Goal: Information Seeking & Learning: Learn about a topic

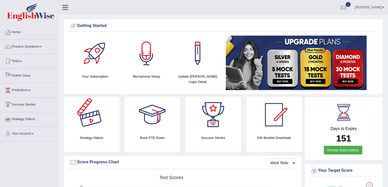
click at [35, 47] on link "Practice Questions" at bounding box center [29, 46] width 58 height 13
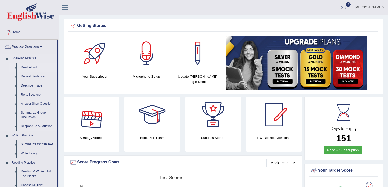
click at [29, 69] on link "Read Aloud" at bounding box center [38, 67] width 38 height 9
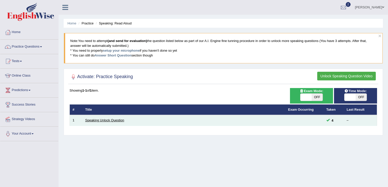
click at [116, 121] on link "Speaking Unlock Question" at bounding box center [104, 120] width 39 height 4
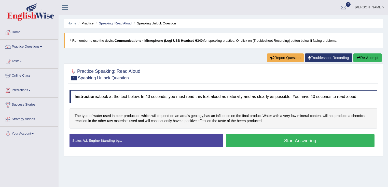
click at [285, 140] on button "Start Answering" at bounding box center [300, 140] width 149 height 13
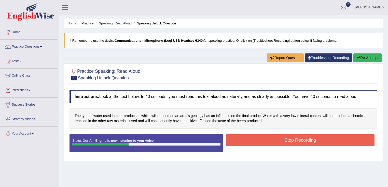
click at [286, 140] on button "Stop Recording" at bounding box center [300, 140] width 149 height 12
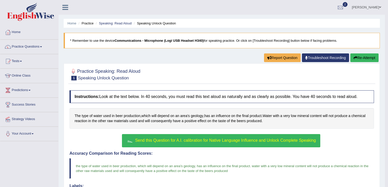
click at [228, 133] on div "Instructions: Look at the text below. In 40 seconds, you must read this text al…" at bounding box center [221, 182] width 307 height 189
click at [227, 134] on button "Send this Question for A.I. calibration for Native Language Influence and Unloc…" at bounding box center [221, 140] width 198 height 13
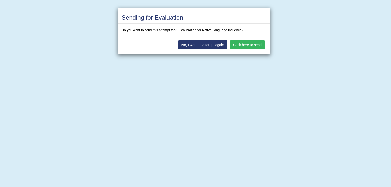
click at [242, 45] on button "Click here to send" at bounding box center [247, 44] width 35 height 9
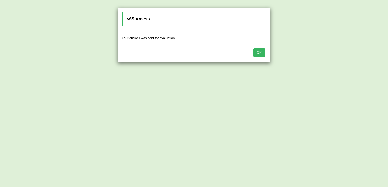
click at [260, 53] on button "OK" at bounding box center [259, 52] width 12 height 9
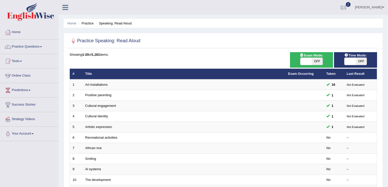
click at [352, 59] on span at bounding box center [349, 61] width 11 height 7
checkbox input "true"
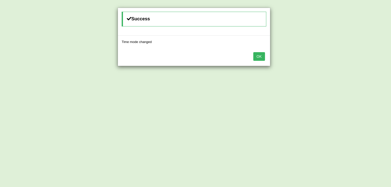
click at [252, 55] on div "OK" at bounding box center [194, 57] width 152 height 18
click at [254, 56] on button "OK" at bounding box center [259, 56] width 12 height 9
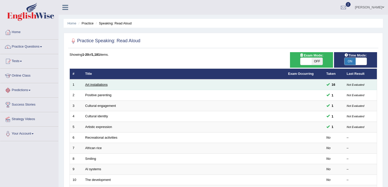
click at [95, 85] on link "Art installations" at bounding box center [96, 85] width 22 height 4
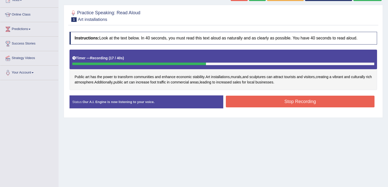
click at [296, 103] on button "Stop Recording" at bounding box center [300, 102] width 149 height 12
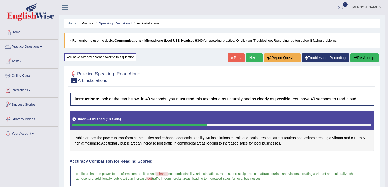
click at [367, 57] on button "Re-Attempt" at bounding box center [364, 57] width 28 height 9
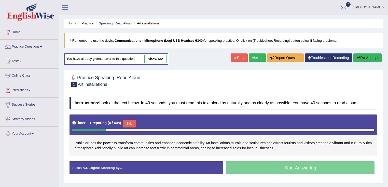
click at [196, 142] on span "stability" at bounding box center [199, 142] width 12 height 5
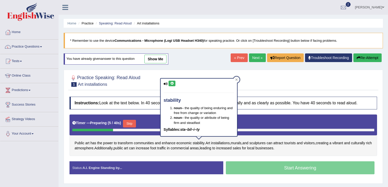
click at [177, 168] on div "Status: A.I. Engine Standing by..." at bounding box center [146, 167] width 154 height 13
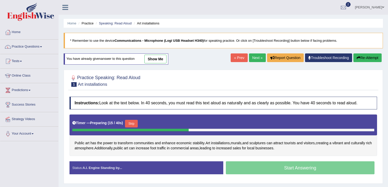
click at [134, 122] on button "Skip" at bounding box center [131, 124] width 13 height 8
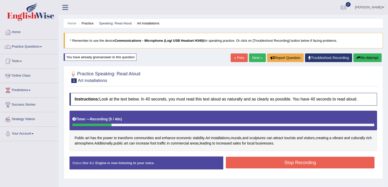
click at [316, 162] on button "Stop Recording" at bounding box center [300, 163] width 149 height 12
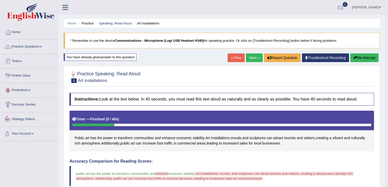
click at [25, 48] on link "Practice Questions" at bounding box center [29, 46] width 58 height 13
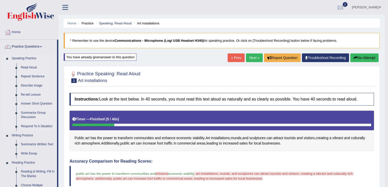
click at [36, 78] on link "Repeat Sentence" at bounding box center [38, 76] width 38 height 9
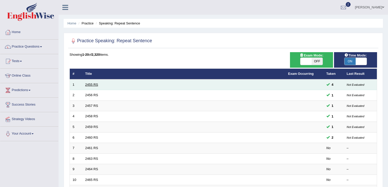
click at [92, 83] on link "2455 RS" at bounding box center [91, 85] width 13 height 4
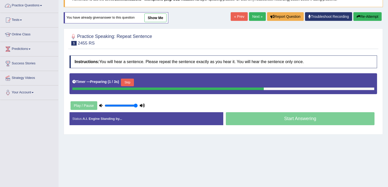
scroll to position [39, 0]
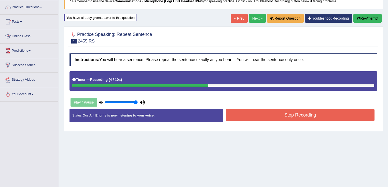
click at [282, 115] on button "Stop Recording" at bounding box center [300, 115] width 149 height 12
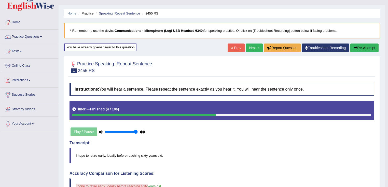
scroll to position [0, 0]
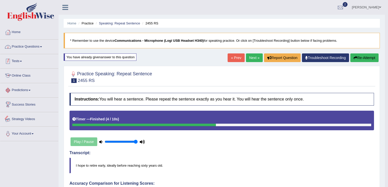
click at [29, 43] on link "Practice Questions" at bounding box center [29, 46] width 58 height 13
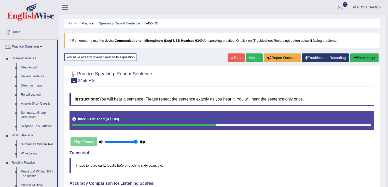
click at [30, 84] on link "Describe Image" at bounding box center [38, 85] width 38 height 9
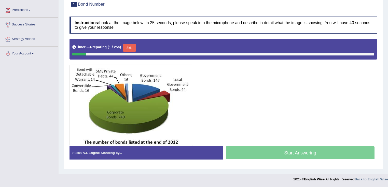
scroll to position [19, 0]
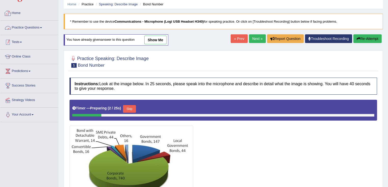
click at [25, 27] on link "Practice Questions" at bounding box center [29, 27] width 58 height 13
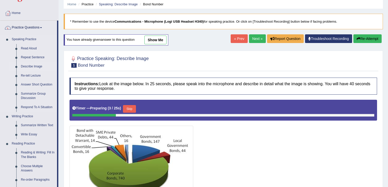
click at [29, 67] on link "Describe Image" at bounding box center [38, 66] width 38 height 9
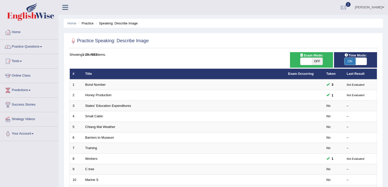
click at [353, 60] on span "ON" at bounding box center [349, 61] width 11 height 7
checkbox input "false"
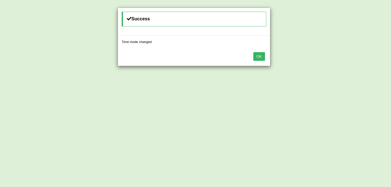
click at [260, 55] on button "OK" at bounding box center [259, 56] width 12 height 9
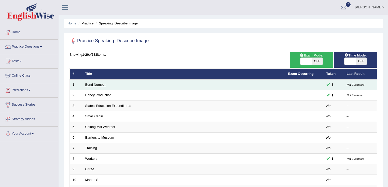
click at [86, 83] on link "Bond Number" at bounding box center [95, 85] width 20 height 4
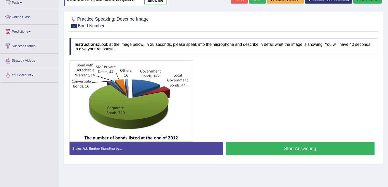
scroll to position [80, 0]
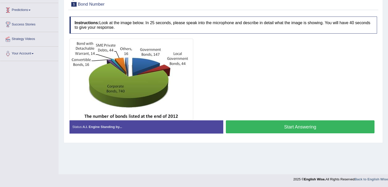
click at [266, 123] on button "Start Answering" at bounding box center [300, 126] width 149 height 13
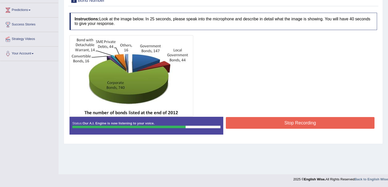
click at [301, 114] on div at bounding box center [222, 75] width 307 height 81
click at [300, 114] on div at bounding box center [222, 75] width 307 height 81
click at [298, 118] on button "Stop Recording" at bounding box center [300, 123] width 149 height 12
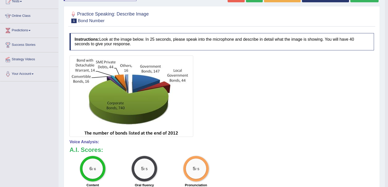
scroll to position [0, 0]
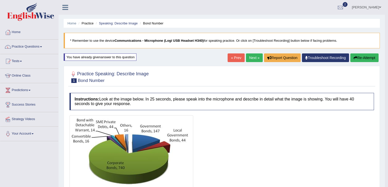
click at [248, 55] on link "Next »" at bounding box center [254, 57] width 17 height 9
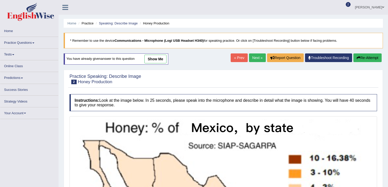
click at [378, 8] on link "[PERSON_NAME]" at bounding box center [369, 6] width 37 height 13
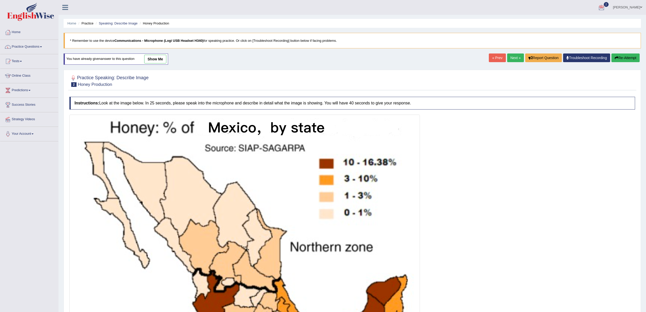
click at [388, 103] on h4 "Instructions: Look at the image below. In 25 seconds, please speak into the mic…" at bounding box center [352, 103] width 566 height 13
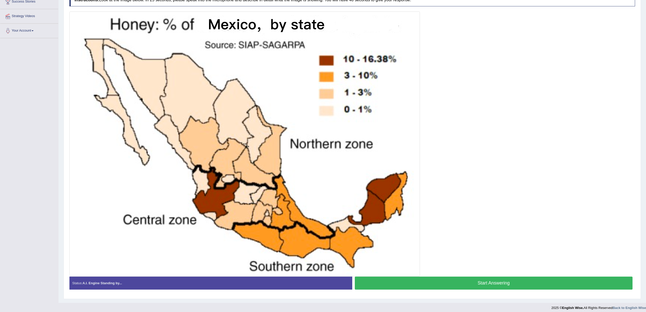
scroll to position [108, 0]
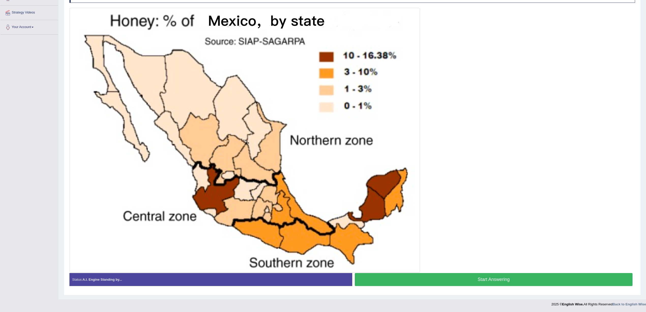
click at [388, 187] on button "Start Answering" at bounding box center [494, 279] width 278 height 13
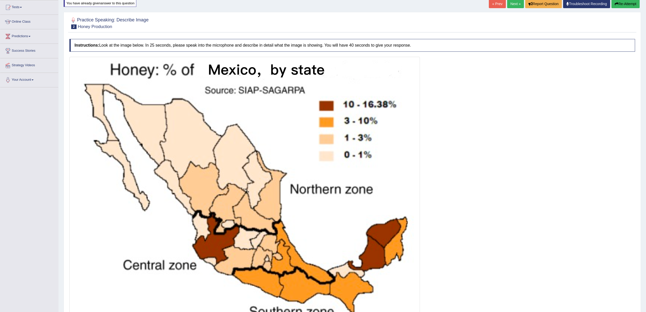
scroll to position [2, 0]
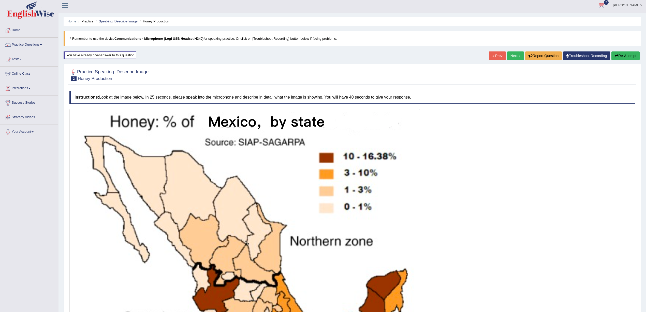
click at [388, 55] on button "Re-Attempt" at bounding box center [626, 55] width 28 height 9
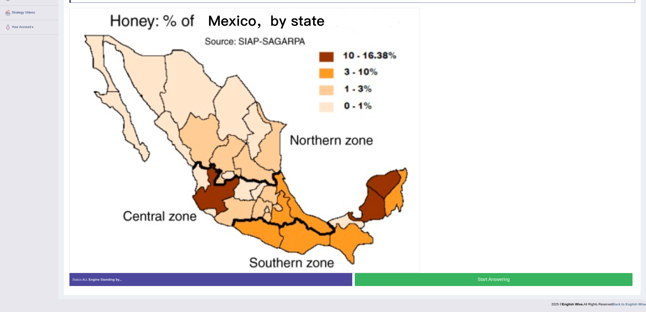
scroll to position [108, 0]
click at [511, 285] on button "Start Answering" at bounding box center [494, 279] width 278 height 13
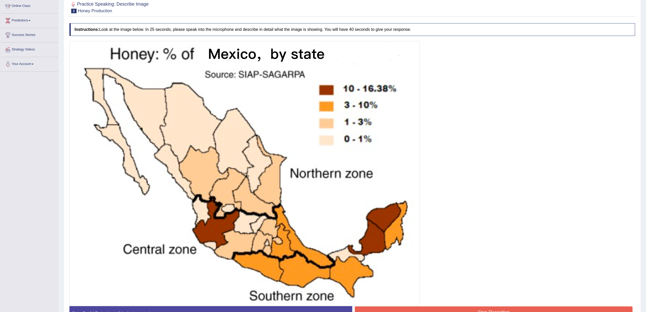
scroll to position [108, 0]
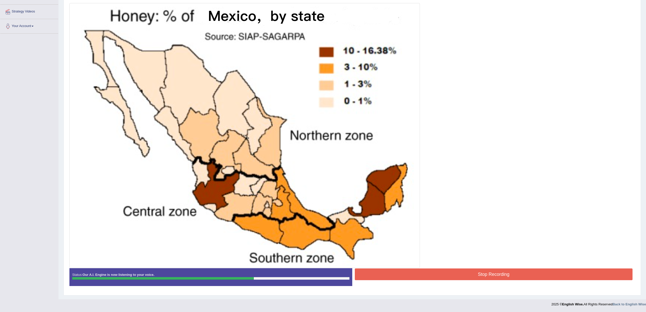
click at [482, 274] on button "Stop Recording" at bounding box center [494, 274] width 278 height 12
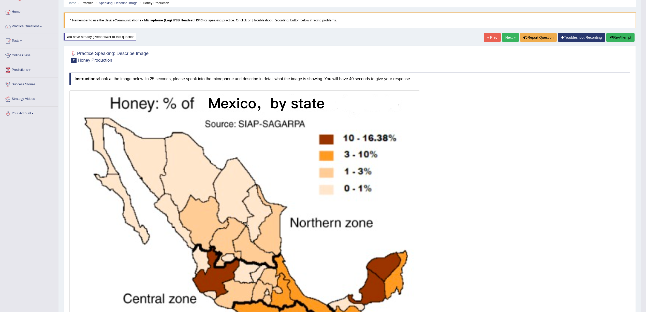
scroll to position [0, 0]
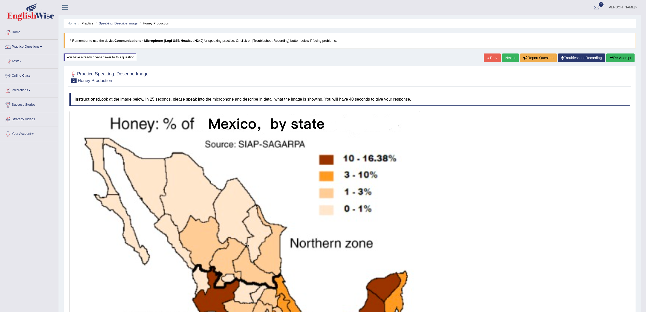
click at [507, 60] on link "Next »" at bounding box center [510, 57] width 17 height 9
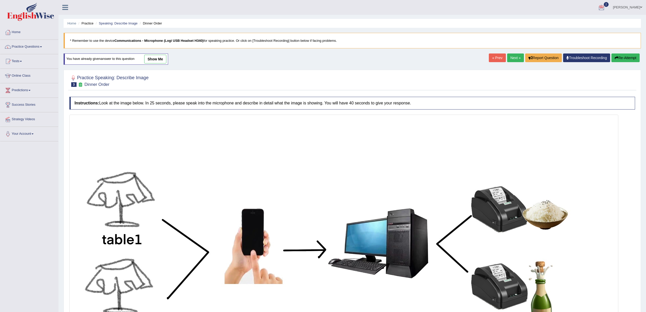
click at [509, 61] on link "Next »" at bounding box center [515, 57] width 17 height 9
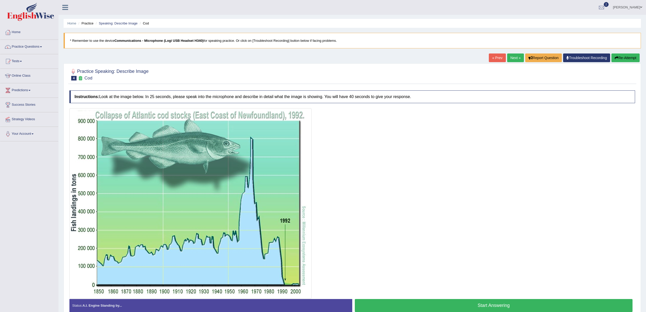
click at [515, 57] on link "Next »" at bounding box center [515, 57] width 17 height 9
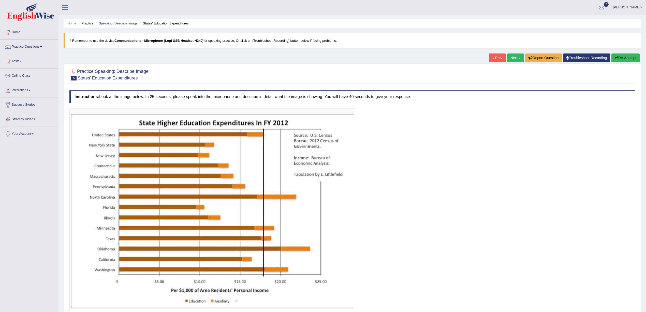
click at [511, 55] on link "Next »" at bounding box center [515, 57] width 17 height 9
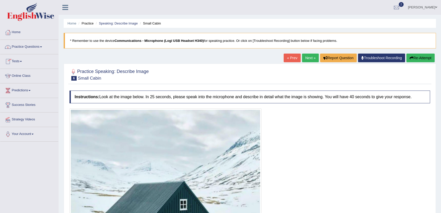
click at [35, 47] on link "Practice Questions" at bounding box center [29, 46] width 58 height 13
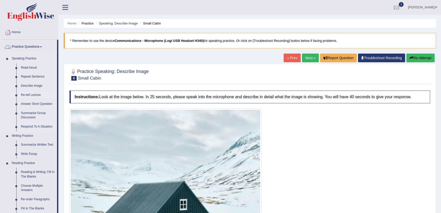
click at [29, 95] on link "Re-tell Lecture" at bounding box center [38, 94] width 38 height 9
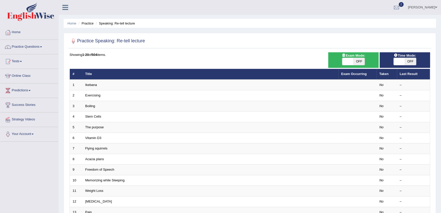
click at [92, 83] on link "Ikebana" at bounding box center [91, 85] width 12 height 4
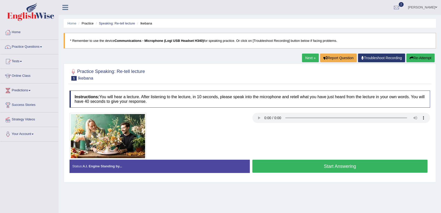
click at [336, 135] on div at bounding box center [249, 135] width 365 height 47
